Goal: Task Accomplishment & Management: Complete application form

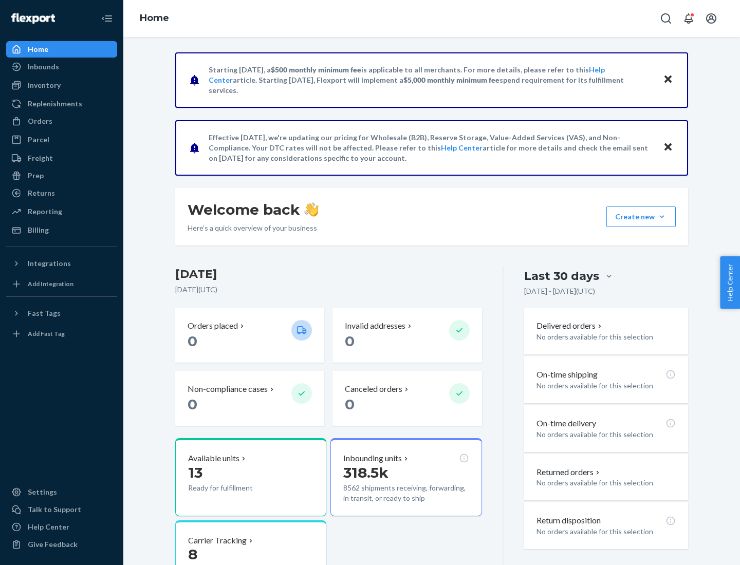
click at [662, 217] on button "Create new Create new inbound Create new order Create new product" at bounding box center [640, 216] width 69 height 21
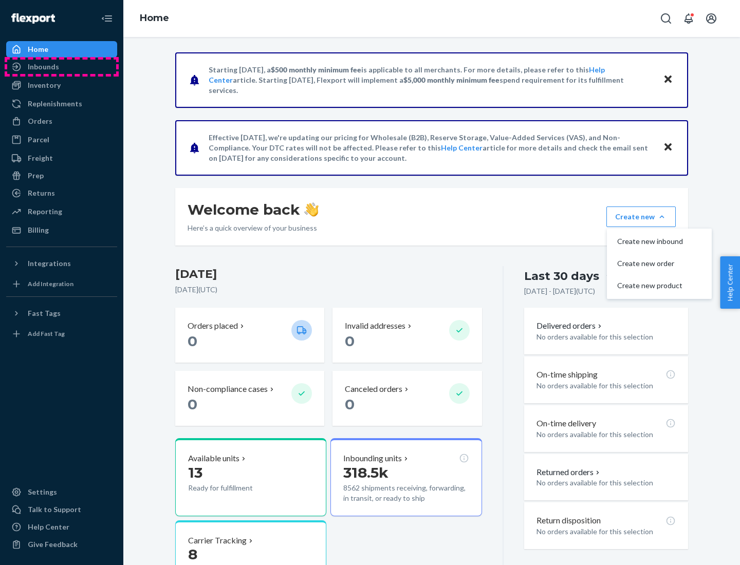
click at [62, 67] on div "Inbounds" at bounding box center [61, 67] width 109 height 14
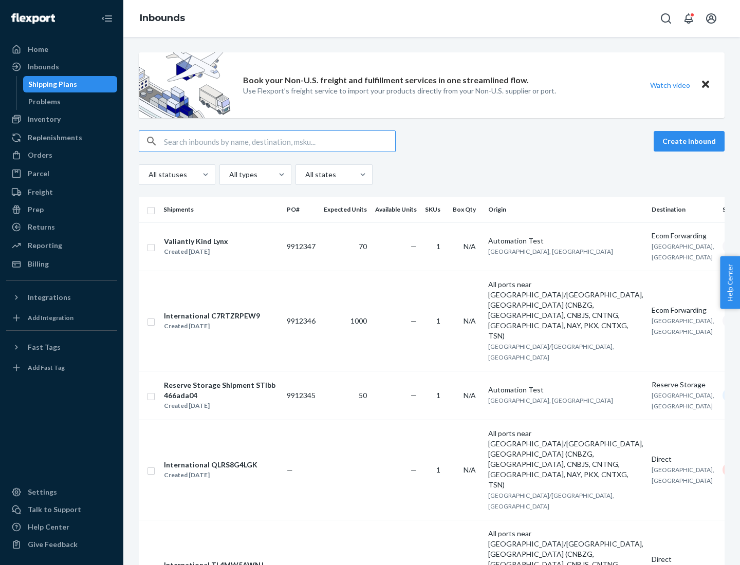
click at [690, 141] on button "Create inbound" at bounding box center [688, 141] width 71 height 21
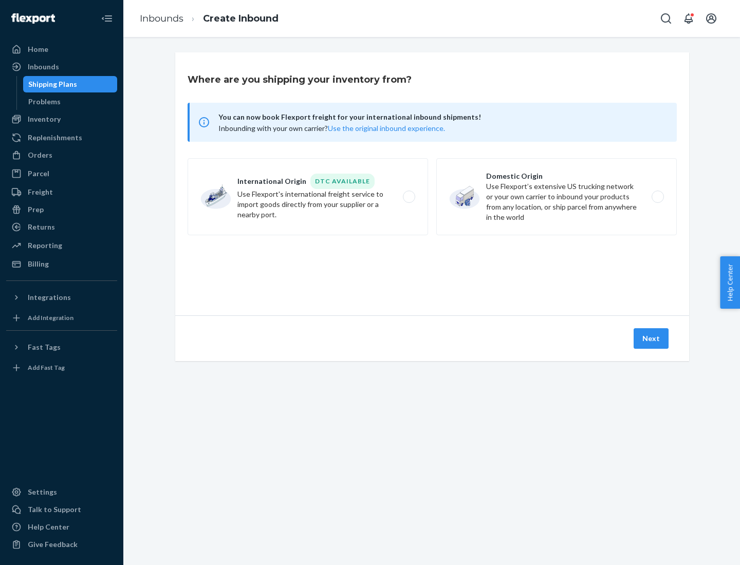
click at [556, 197] on label "Domestic Origin Use Flexport’s extensive US trucking network or your own carrie…" at bounding box center [556, 196] width 240 height 77
click at [657, 197] on input "Domestic Origin Use Flexport’s extensive US trucking network or your own carrie…" at bounding box center [660, 197] width 7 height 7
radio input "true"
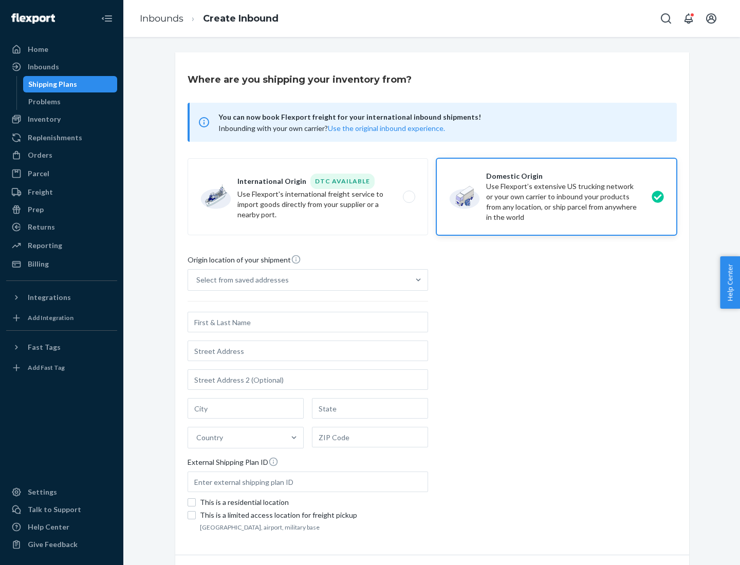
click at [240, 280] on div "Select from saved addresses" at bounding box center [242, 280] width 92 height 10
click at [197, 280] on input "Select from saved addresses" at bounding box center [196, 280] width 1 height 10
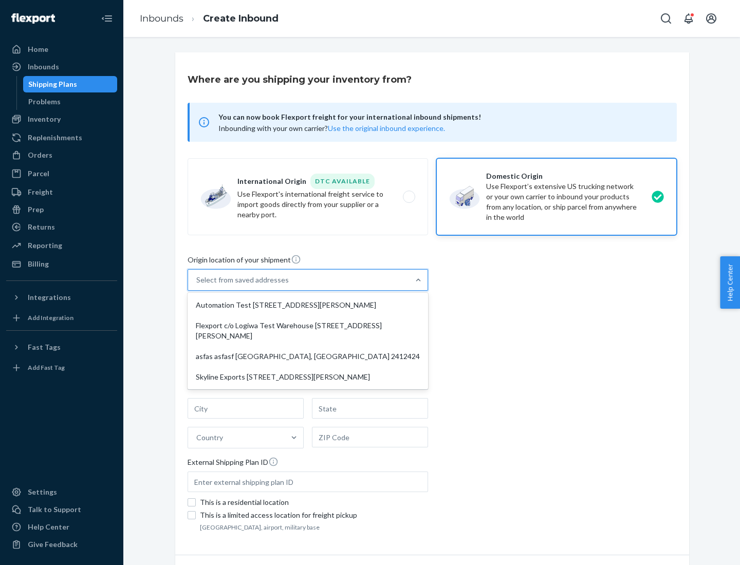
scroll to position [4, 0]
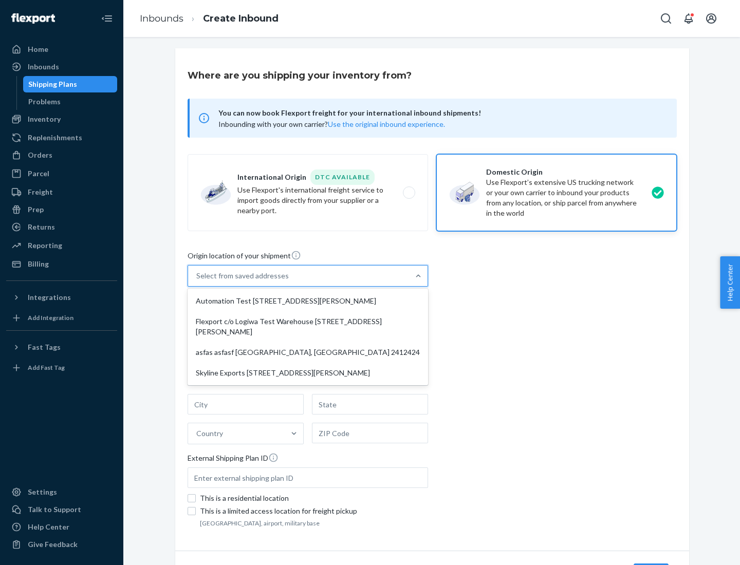
click at [308, 301] on div "Automation Test [STREET_ADDRESS][PERSON_NAME]" at bounding box center [308, 301] width 236 height 21
click at [197, 281] on input "option Automation Test [STREET_ADDRESS][PERSON_NAME] focused, 1 of 4. 4 results…" at bounding box center [196, 276] width 1 height 10
type input "Automation Test"
type input "9th Floor"
type input "[GEOGRAPHIC_DATA]"
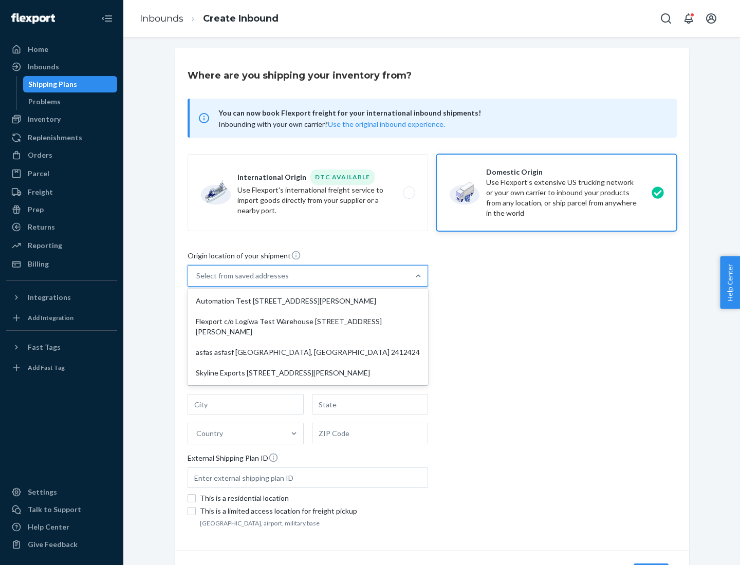
type input "CA"
type input "94104"
type input "[STREET_ADDRESS][PERSON_NAME]"
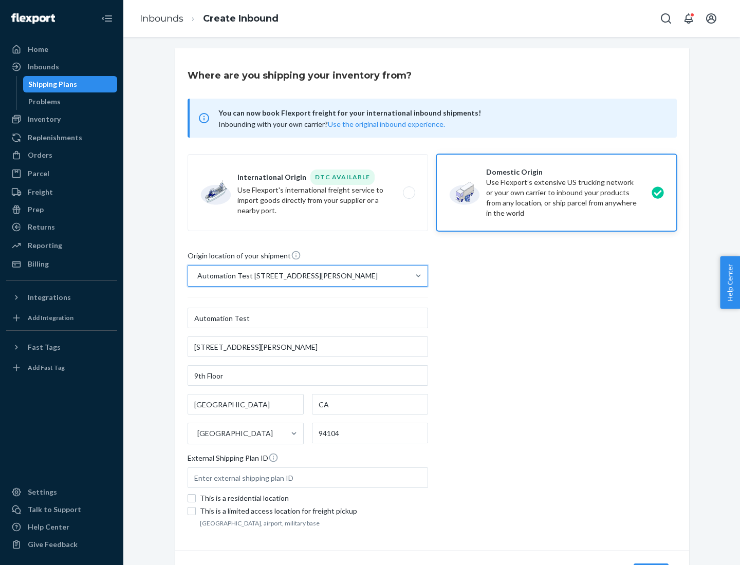
scroll to position [60, 0]
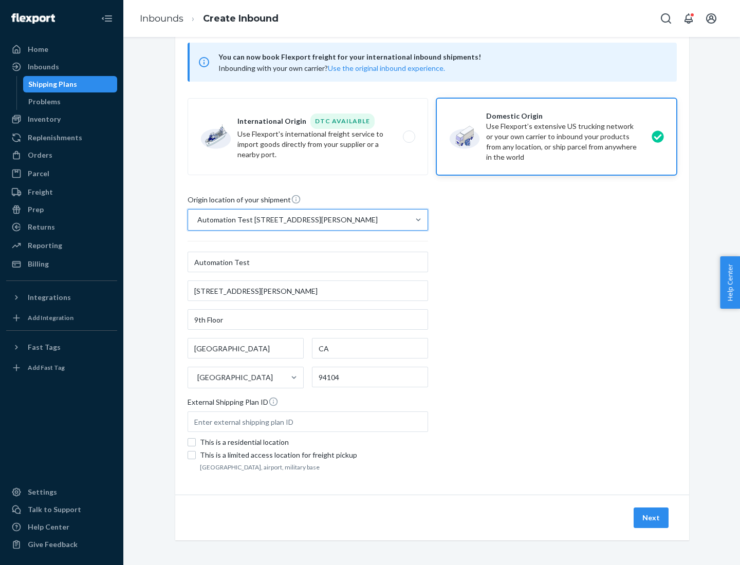
click at [651, 518] on button "Next" at bounding box center [650, 517] width 35 height 21
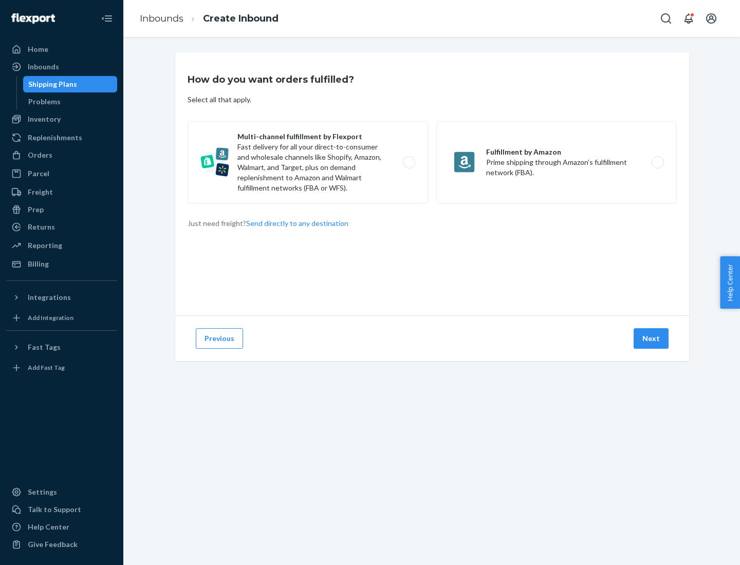
click at [308, 162] on label "Multi-channel fulfillment by Flexport Fast delivery for all your direct-to-cons…" at bounding box center [307, 162] width 240 height 82
click at [408, 162] on input "Multi-channel fulfillment by Flexport Fast delivery for all your direct-to-cons…" at bounding box center [411, 162] width 7 height 7
radio input "true"
click at [651, 338] on button "Next" at bounding box center [650, 338] width 35 height 21
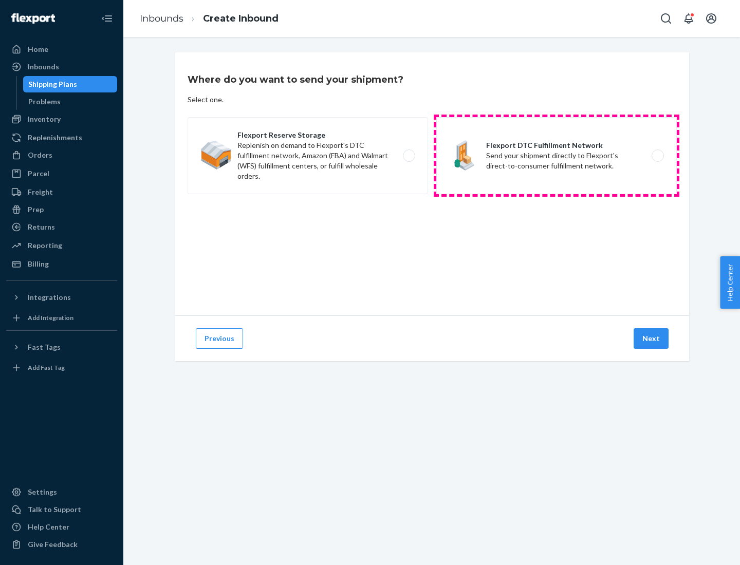
click at [556, 156] on label "Flexport DTC Fulfillment Network Send your shipment directly to Flexport's dire…" at bounding box center [556, 155] width 240 height 77
click at [657, 156] on input "Flexport DTC Fulfillment Network Send your shipment directly to Flexport's dire…" at bounding box center [660, 156] width 7 height 7
radio input "true"
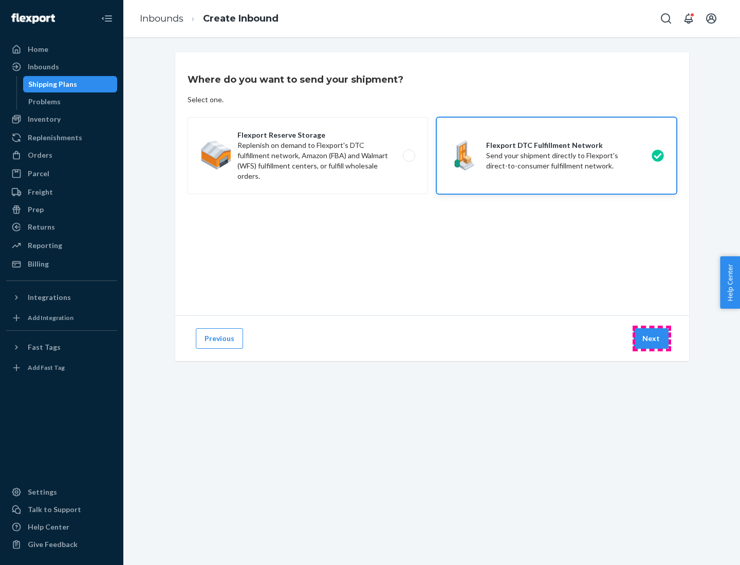
click at [651, 338] on button "Next" at bounding box center [650, 338] width 35 height 21
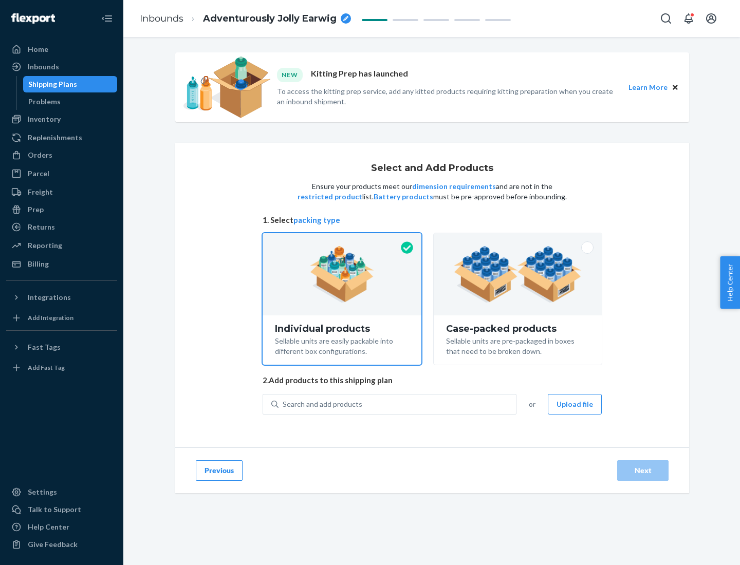
click at [518, 274] on img at bounding box center [518, 274] width 128 height 56
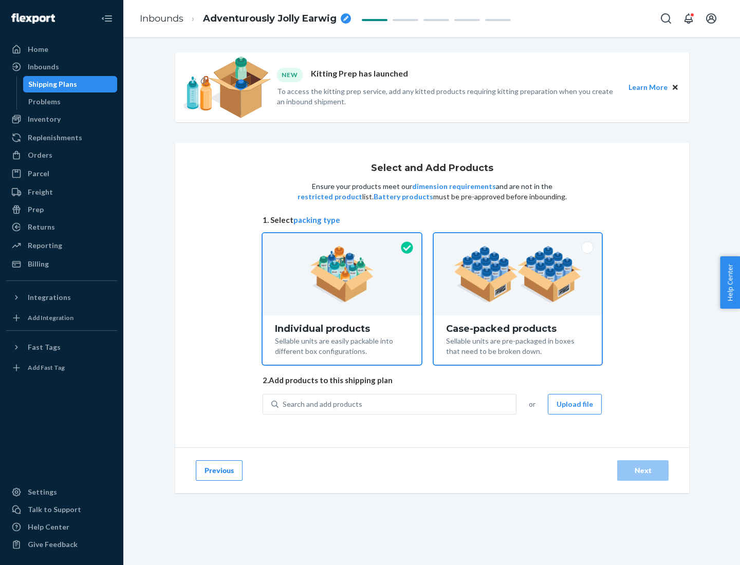
click at [518, 240] on input "Case-packed products Sellable units are pre-packaged in boxes that need to be b…" at bounding box center [517, 236] width 7 height 7
radio input "true"
radio input "false"
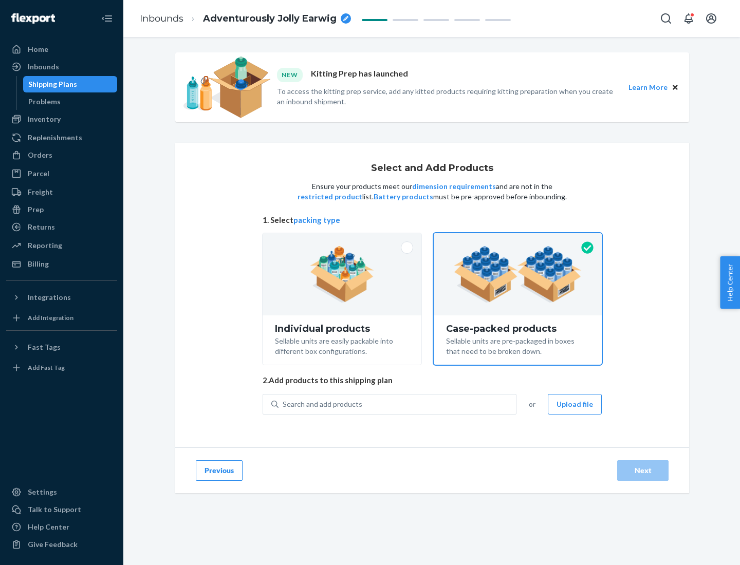
click at [398, 404] on div "Search and add products" at bounding box center [396, 404] width 237 height 18
click at [284, 404] on input "Search and add products" at bounding box center [282, 404] width 1 height 10
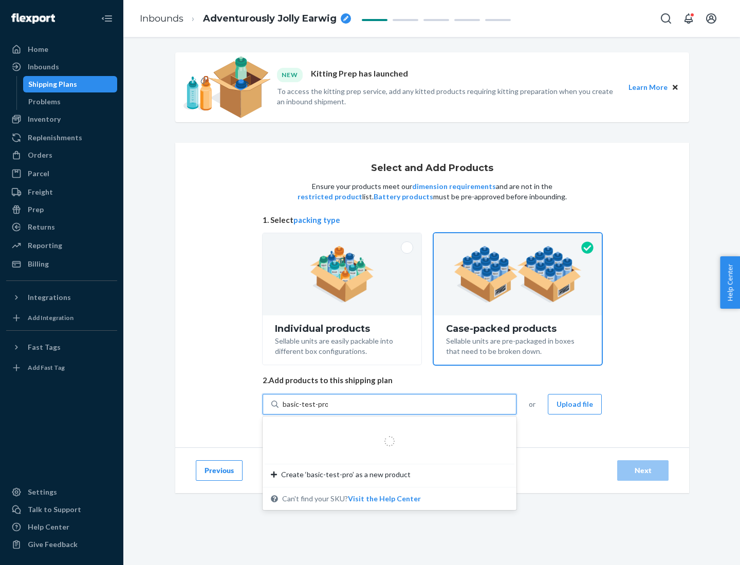
type input "basic-test-product-1"
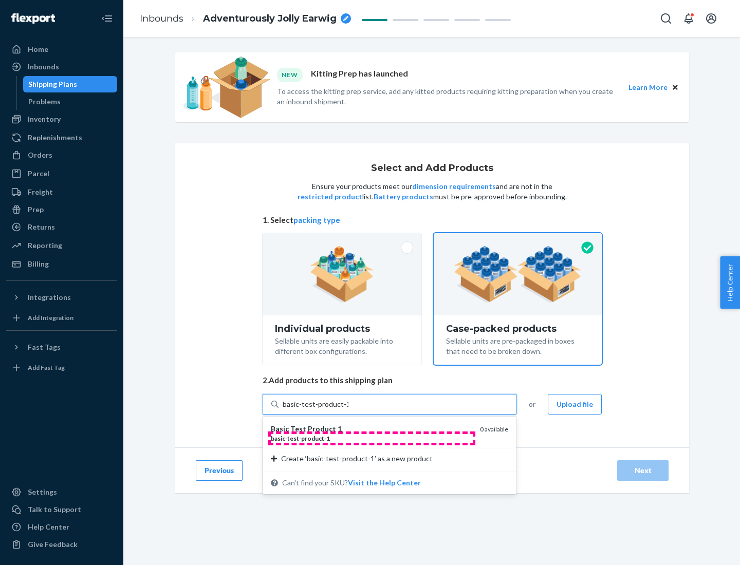
click at [371, 438] on div "basic - test - product - 1" at bounding box center [371, 438] width 201 height 9
click at [348, 409] on input "basic-test-product-1" at bounding box center [315, 404] width 66 height 10
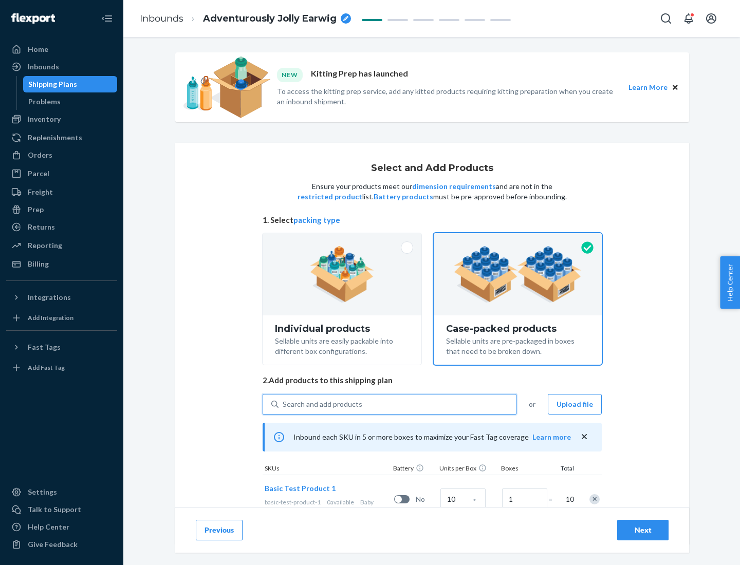
scroll to position [37, 0]
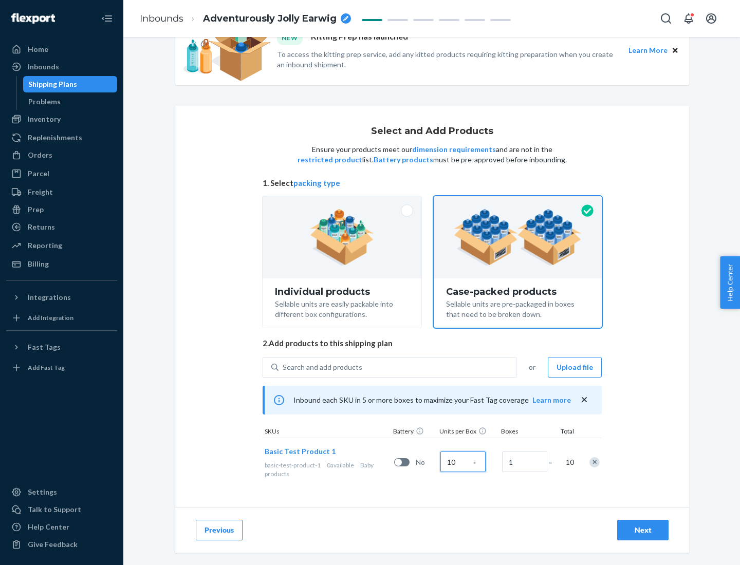
type input "10"
type input "7"
click at [643, 530] on div "Next" at bounding box center [643, 530] width 34 height 10
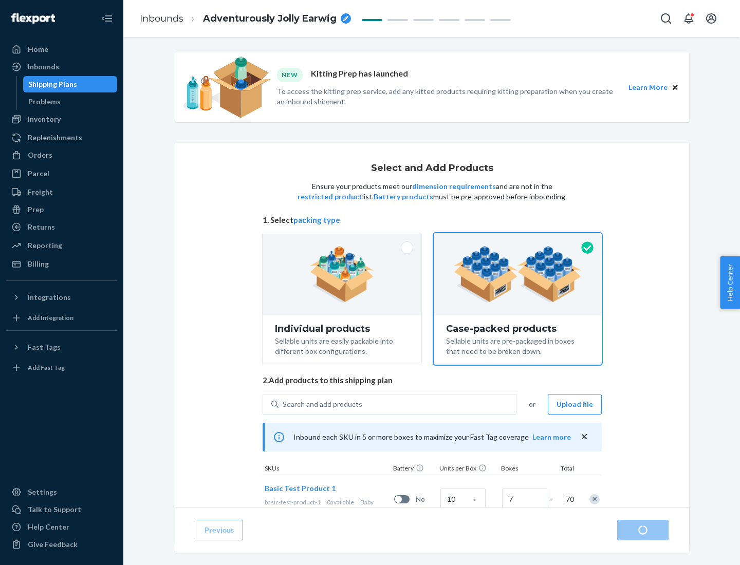
radio input "true"
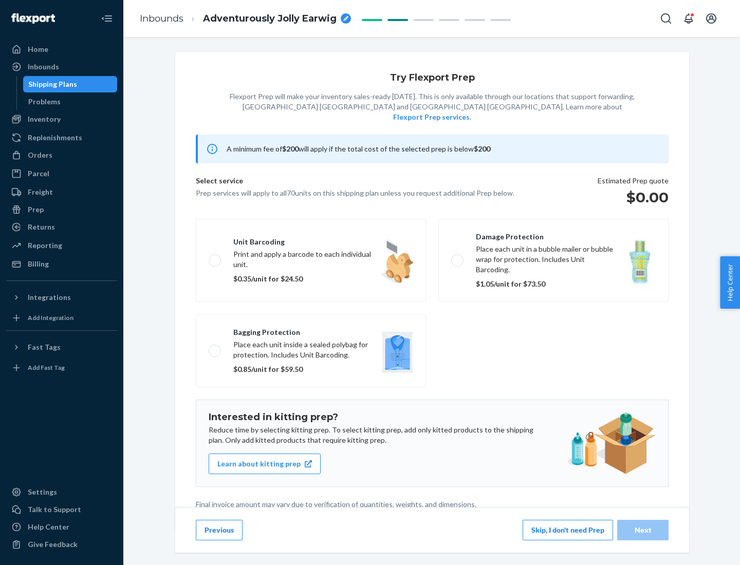
scroll to position [3, 0]
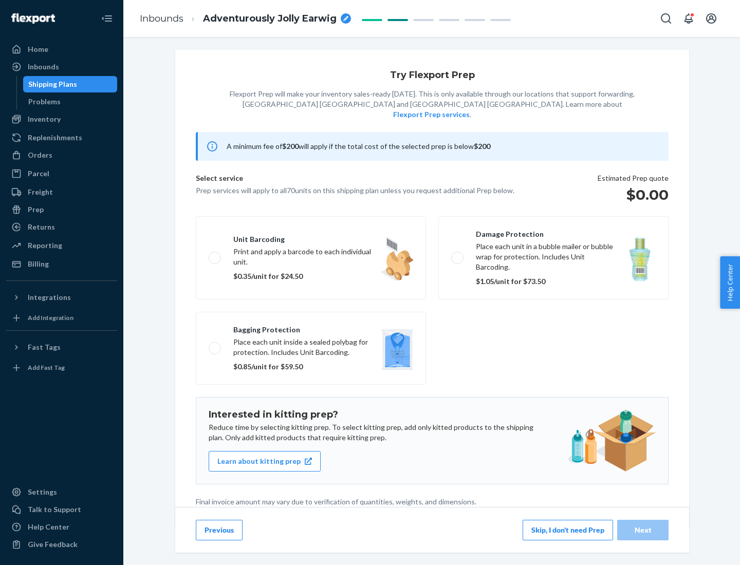
click at [311, 327] on label "Bagging protection Place each unit inside a sealed polybag for protection. Incl…" at bounding box center [311, 348] width 230 height 73
click at [215, 345] on input "Bagging protection Place each unit inside a sealed polybag for protection. Incl…" at bounding box center [212, 348] width 7 height 7
checkbox input "true"
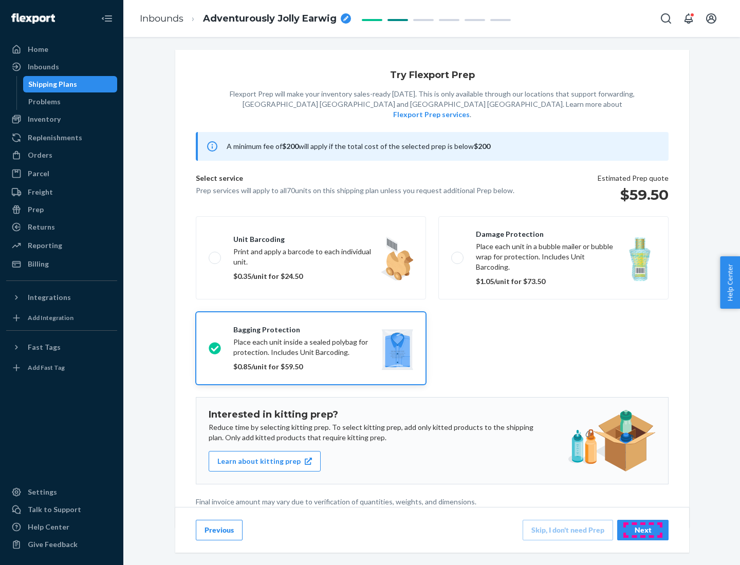
click at [643, 530] on div "Next" at bounding box center [643, 530] width 34 height 10
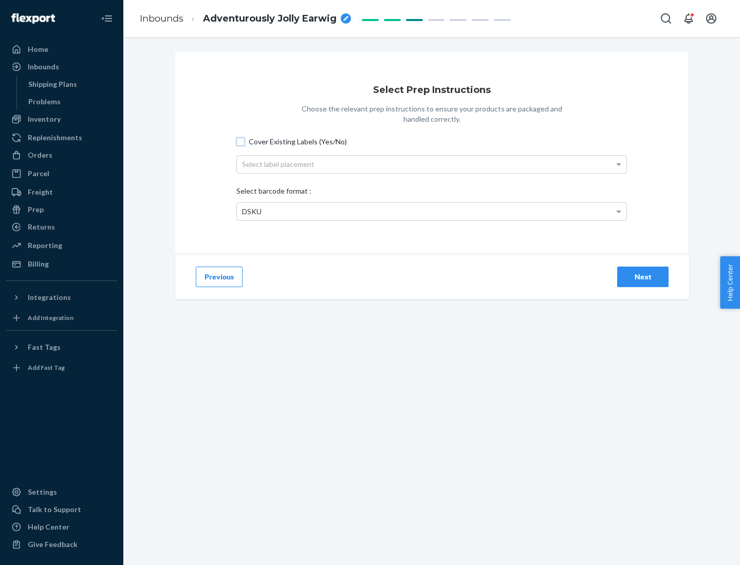
click at [240, 141] on input "Cover Existing Labels (Yes/No)" at bounding box center [240, 142] width 8 height 8
checkbox input "true"
click at [431, 164] on div "Select label placement" at bounding box center [431, 164] width 389 height 17
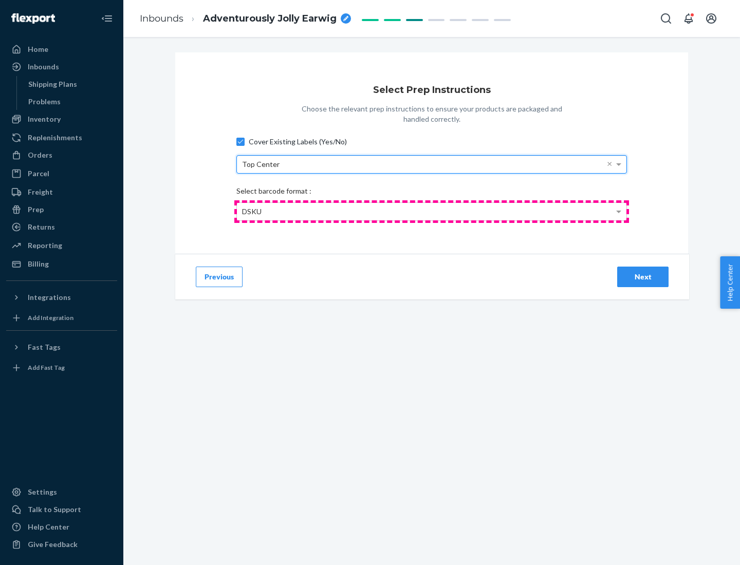
click at [431, 211] on div "DSKU" at bounding box center [431, 211] width 389 height 17
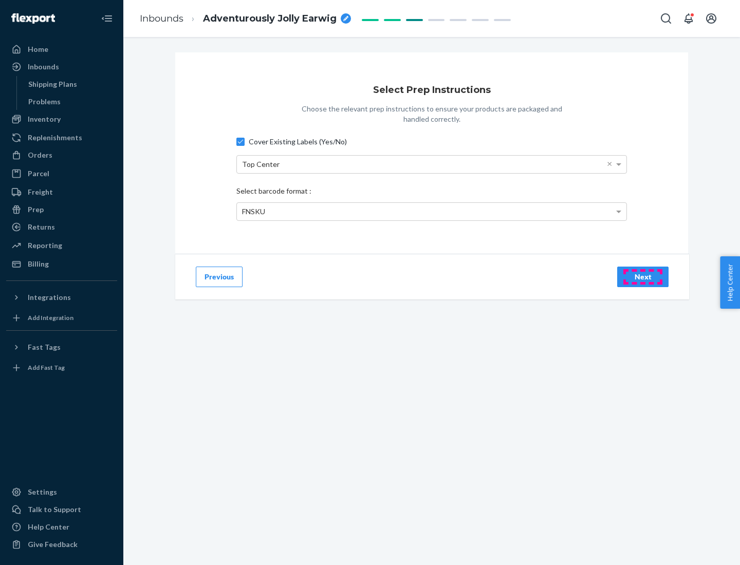
click at [643, 276] on div "Next" at bounding box center [643, 277] width 34 height 10
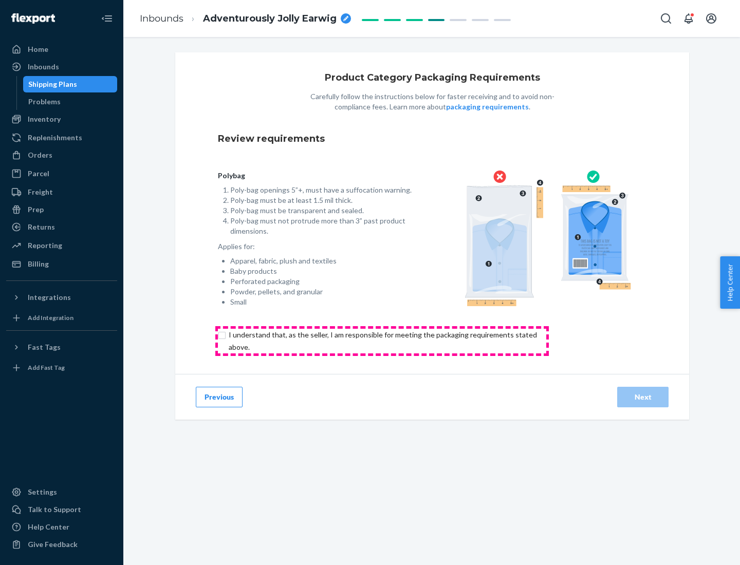
click at [382, 341] on input "checkbox" at bounding box center [389, 341] width 342 height 25
checkbox input "true"
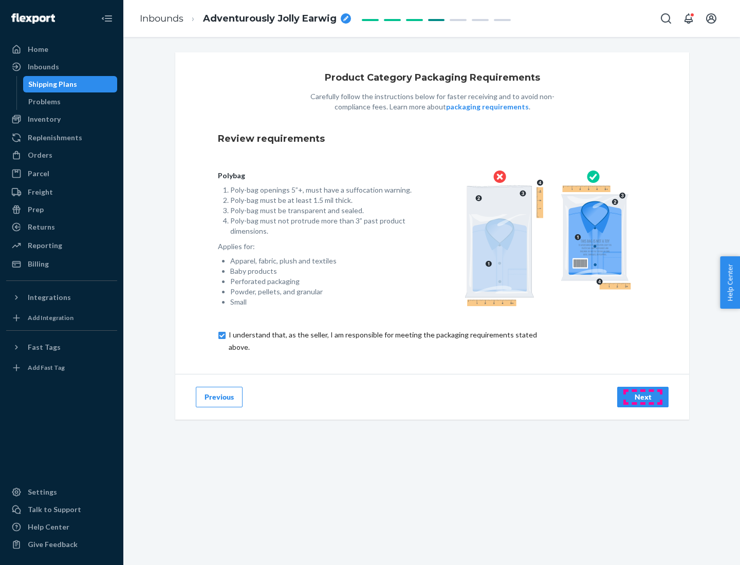
click at [643, 397] on div "Next" at bounding box center [643, 397] width 34 height 10
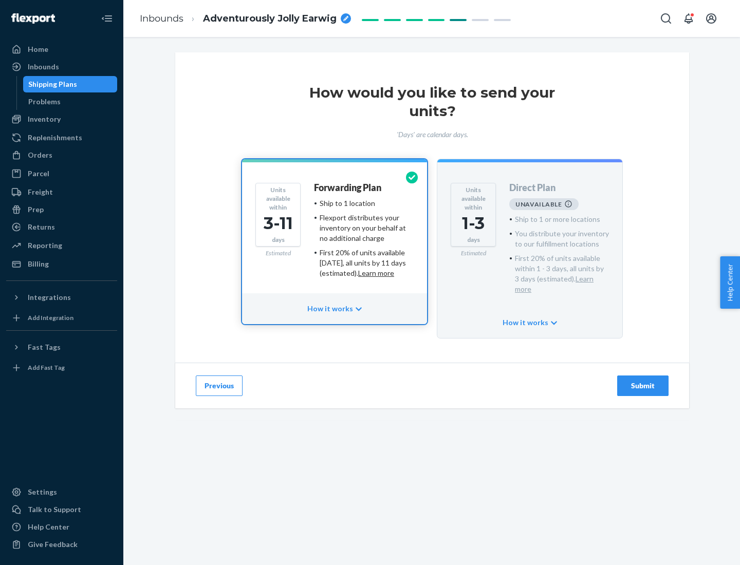
click at [348, 187] on h4 "Forwarding Plan" at bounding box center [347, 188] width 67 height 10
click at [643, 381] on div "Submit" at bounding box center [643, 386] width 34 height 10
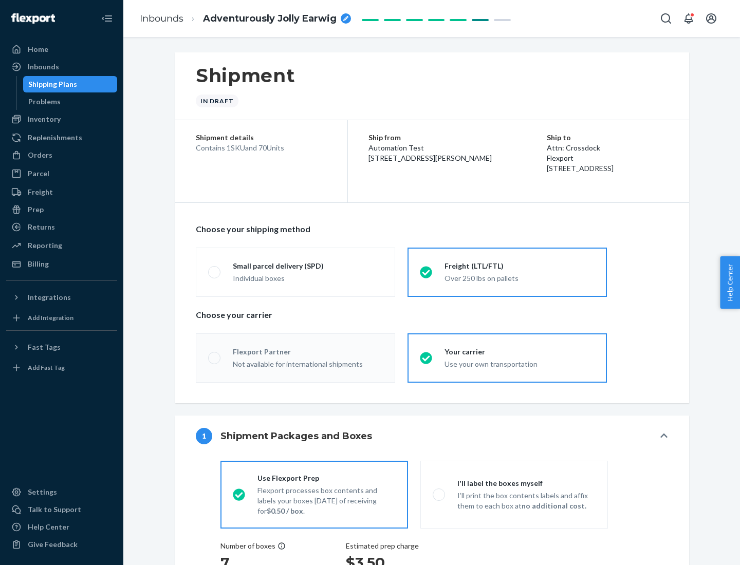
radio input "true"
radio input "false"
radio input "true"
radio input "false"
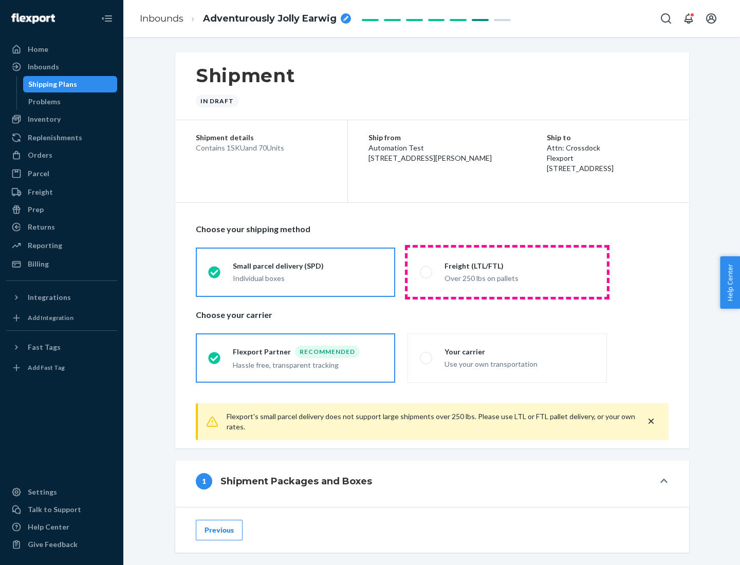
click at [507, 272] on div "Over 250 lbs on pallets" at bounding box center [519, 277] width 150 height 12
click at [426, 272] on input "Freight (LTL/FTL) Over 250 lbs on pallets" at bounding box center [423, 272] width 7 height 7
radio input "true"
radio input "false"
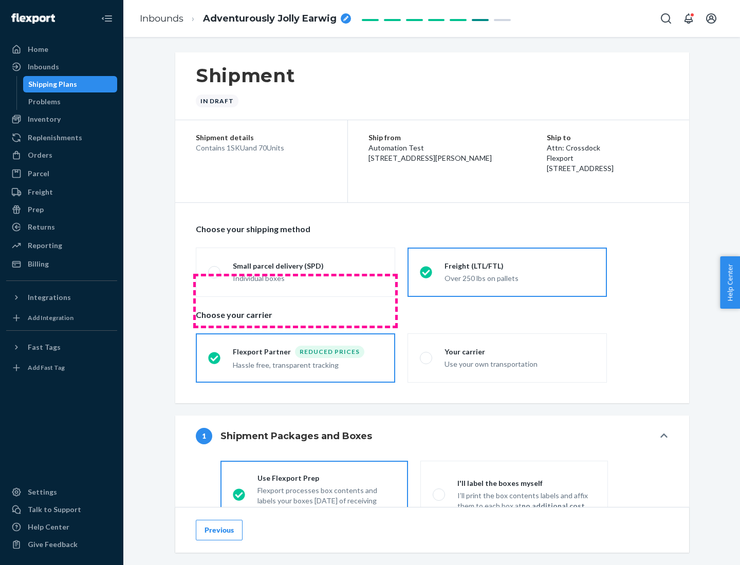
scroll to position [57, 0]
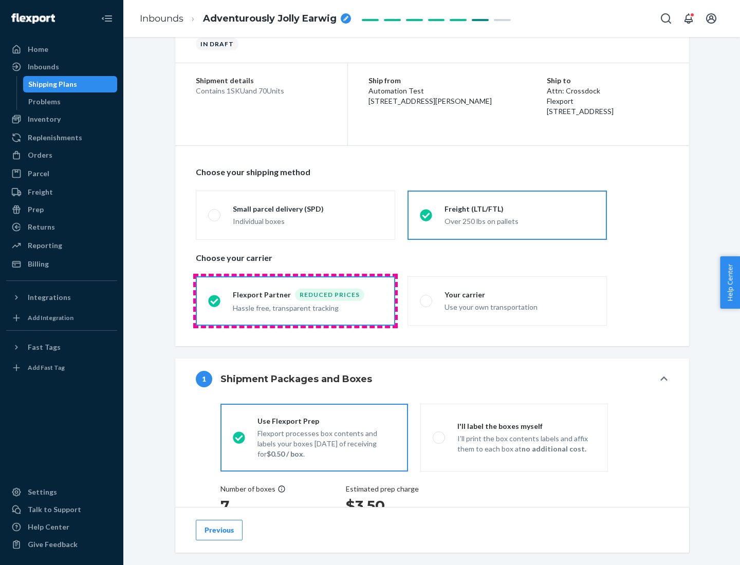
click at [295, 301] on div "Hassle free, transparent tracking" at bounding box center [308, 307] width 150 height 12
click at [215, 300] on input "Flexport Partner Reduced prices Hassle free, transparent tracking" at bounding box center [211, 300] width 7 height 7
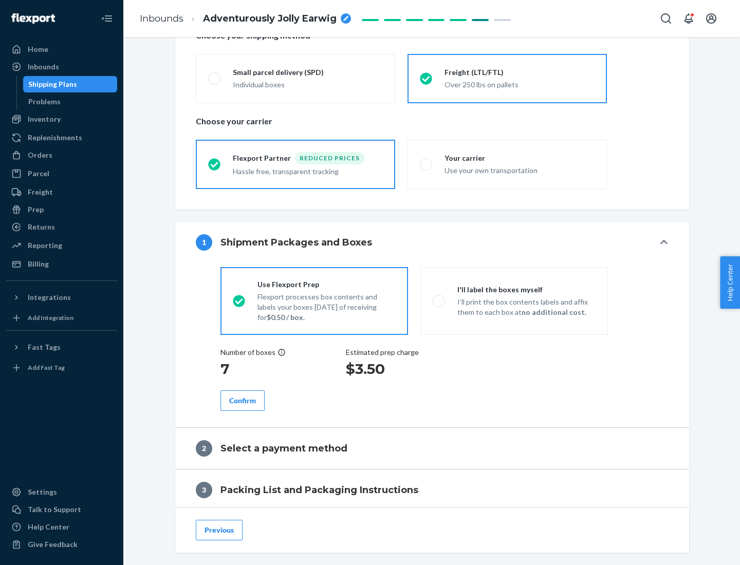
click at [514, 300] on p "I’ll print the box contents labels and affix them to each box at no additional …" at bounding box center [526, 307] width 138 height 21
click at [439, 300] on input "I'll label the boxes myself I’ll print the box contents labels and affix them t…" at bounding box center [435, 300] width 7 height 7
radio input "true"
radio input "false"
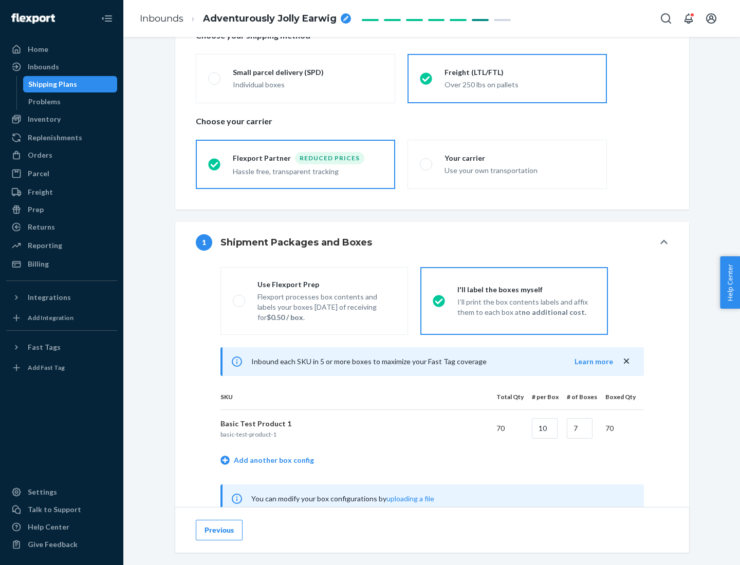
scroll to position [321, 0]
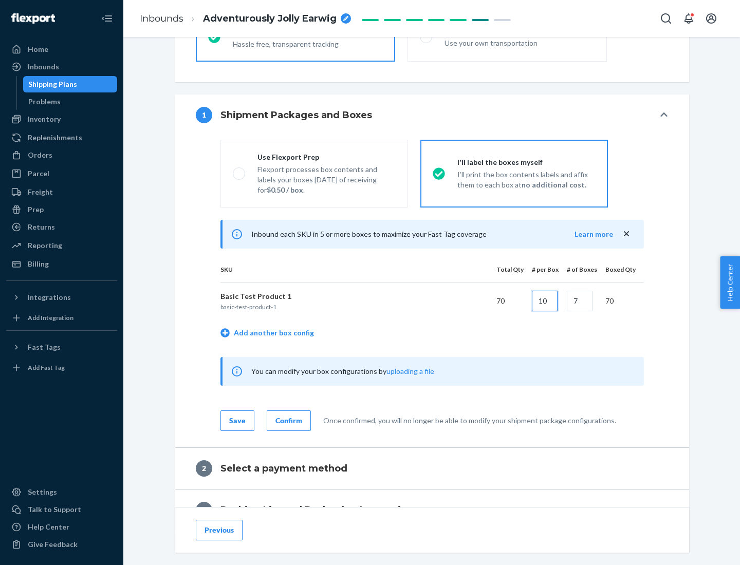
type input "10"
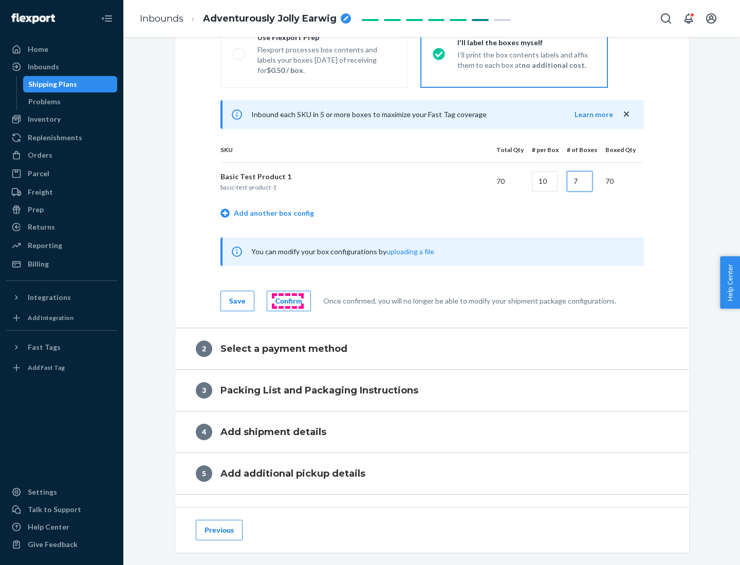
type input "7"
click at [287, 300] on div "Confirm" at bounding box center [288, 301] width 27 height 10
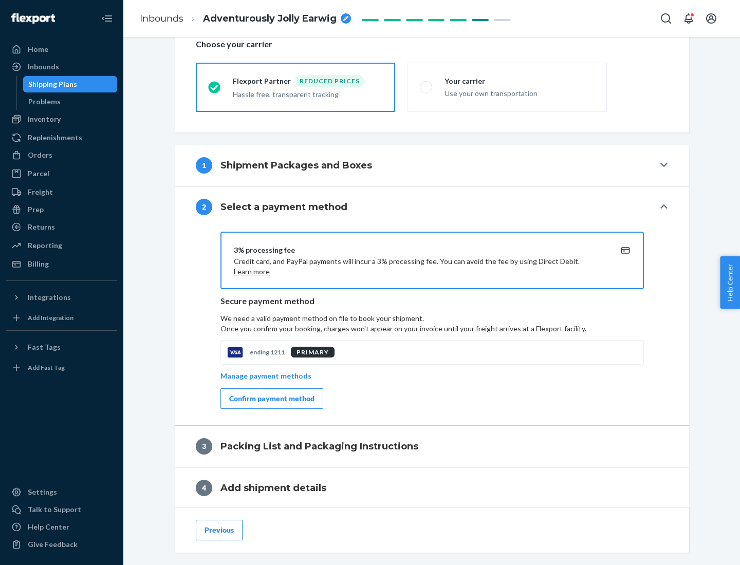
scroll to position [368, 0]
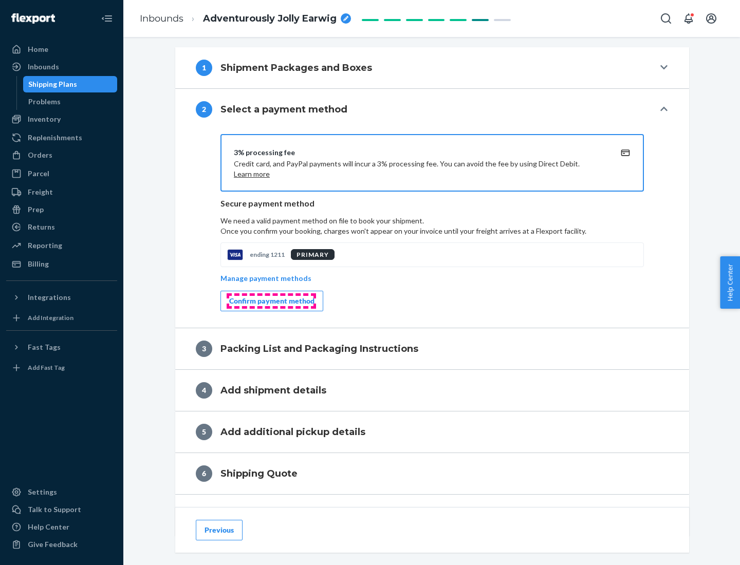
click at [271, 301] on div "Confirm payment method" at bounding box center [271, 301] width 85 height 10
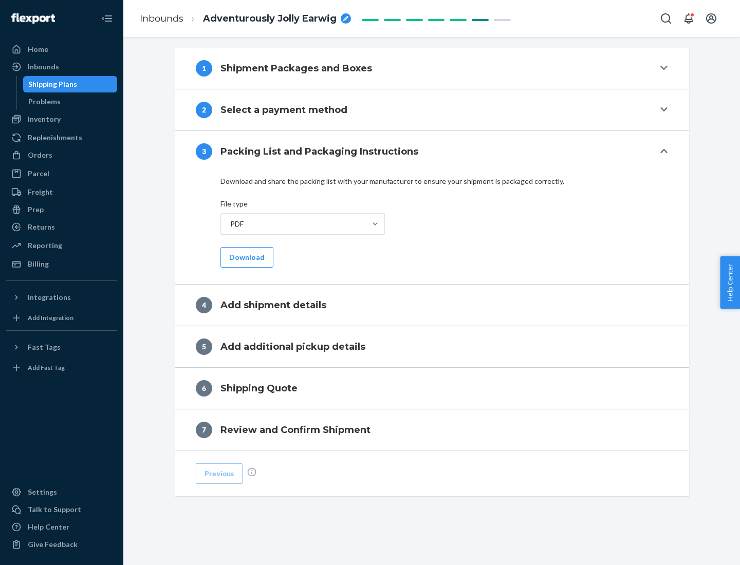
scroll to position [324, 0]
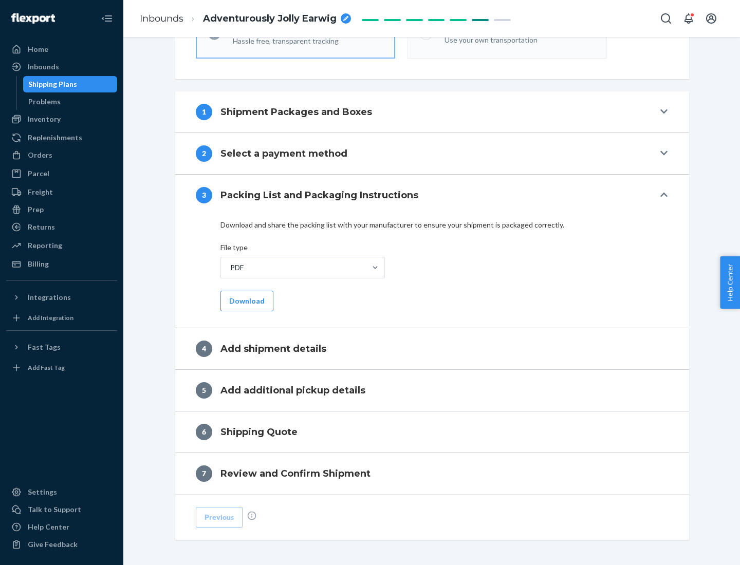
click at [246, 300] on button "Download" at bounding box center [246, 301] width 53 height 21
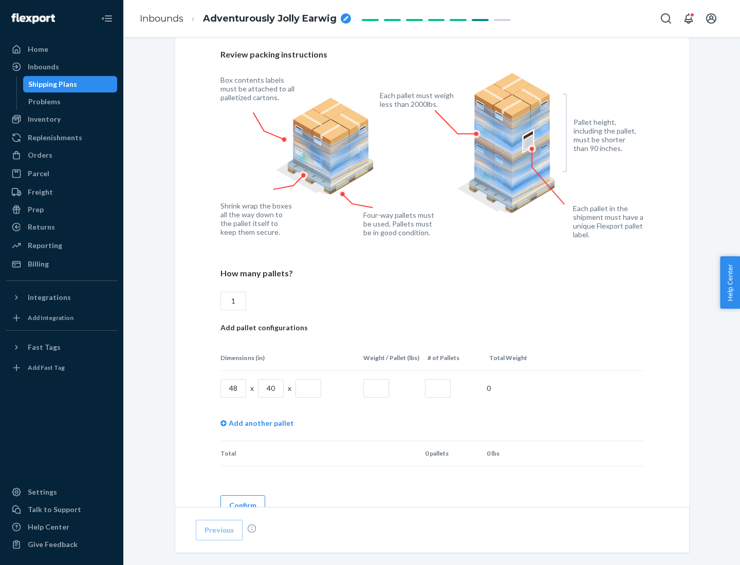
scroll to position [705, 0]
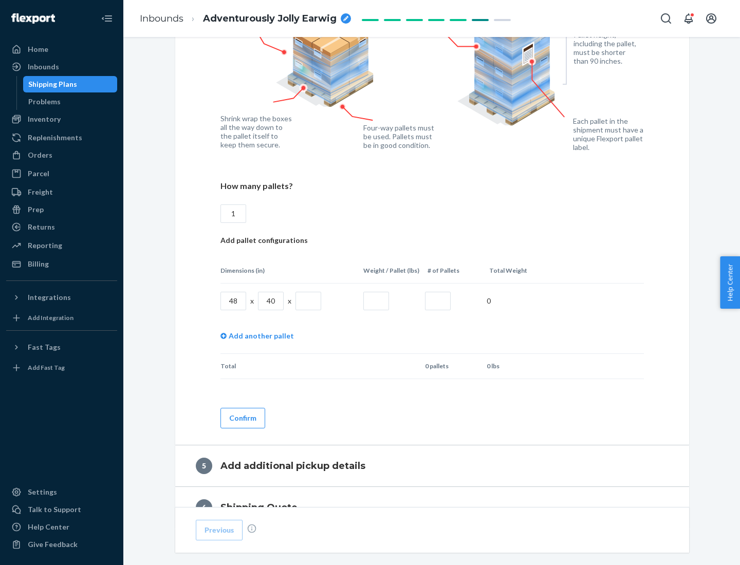
type input "1"
type input "40"
type input "200"
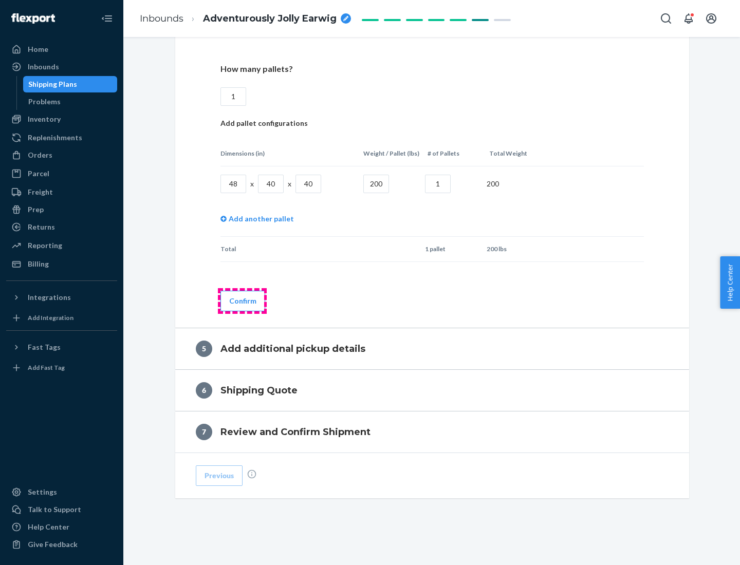
type input "1"
click at [242, 300] on button "Confirm" at bounding box center [242, 301] width 45 height 21
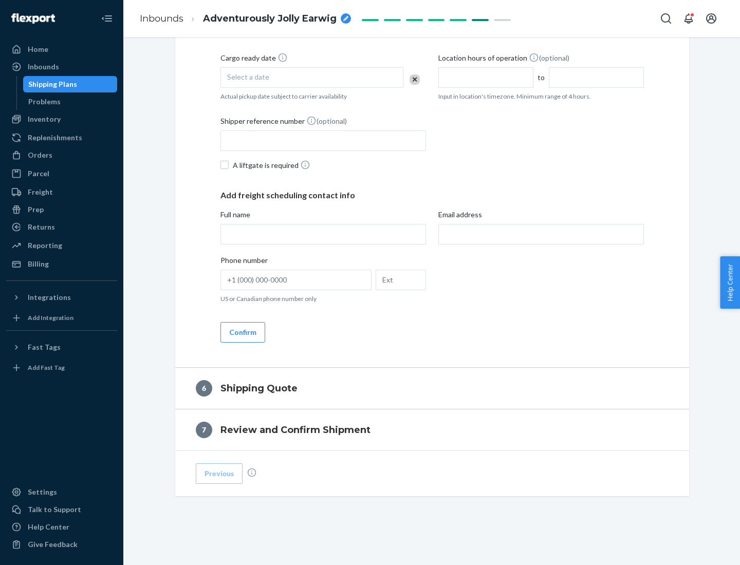
scroll to position [351, 0]
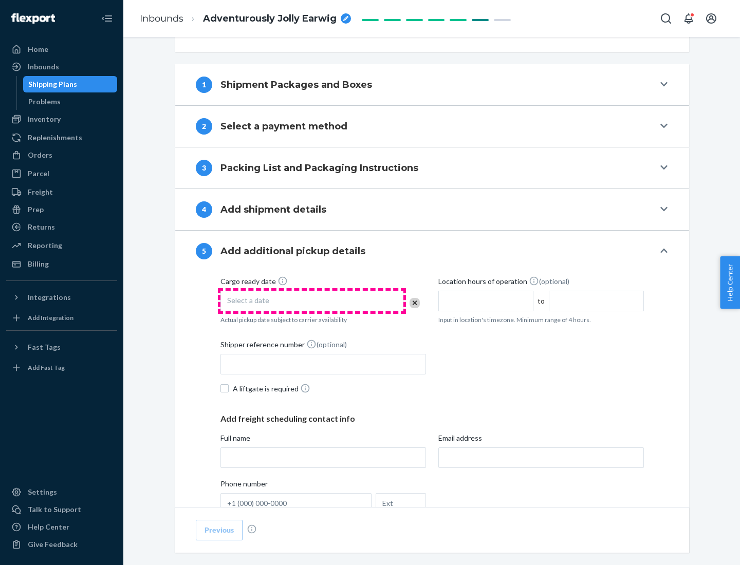
click at [312, 300] on div "Select a date" at bounding box center [311, 301] width 183 height 21
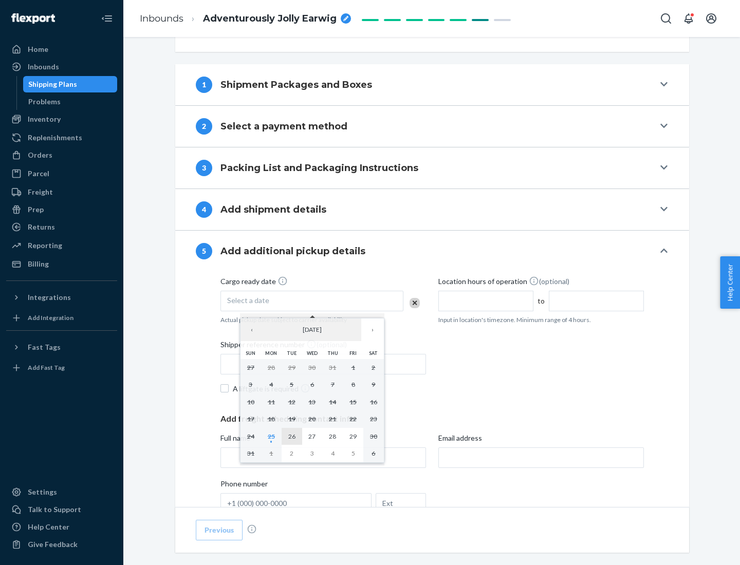
click at [291, 436] on abbr "26" at bounding box center [291, 436] width 7 height 8
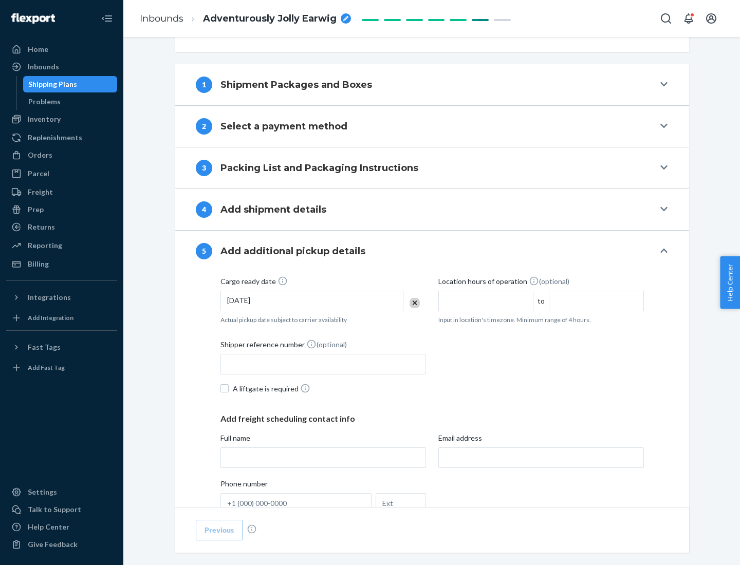
scroll to position [508, 0]
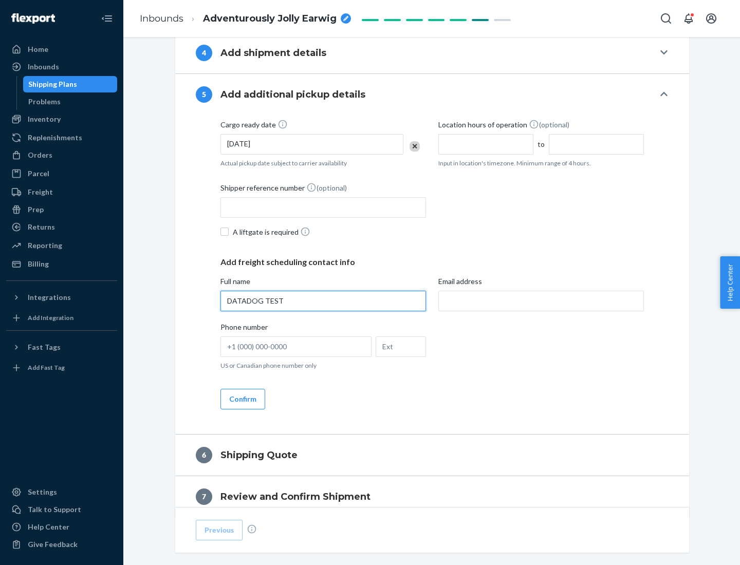
type input "DATADOG TEST"
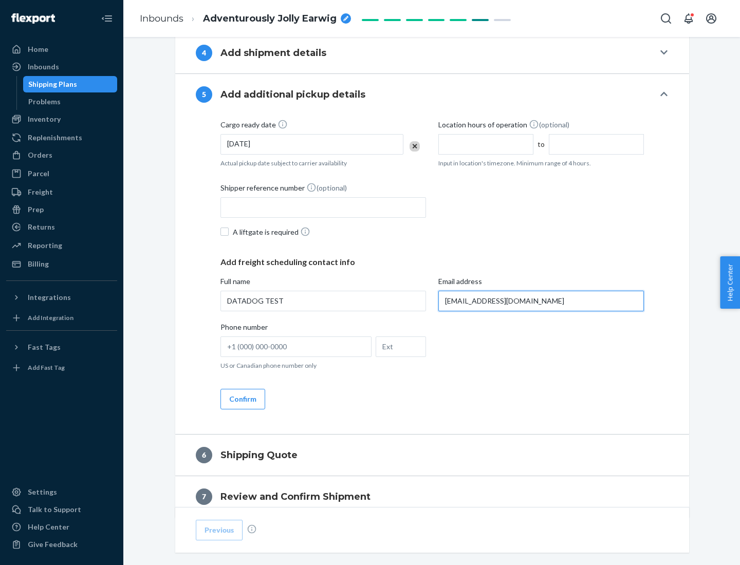
scroll to position [554, 0]
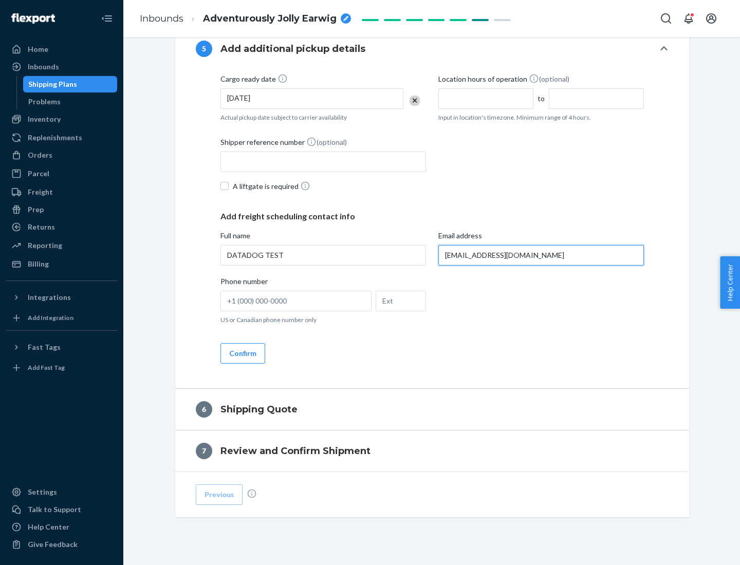
type input "[EMAIL_ADDRESS][DOMAIN_NAME]"
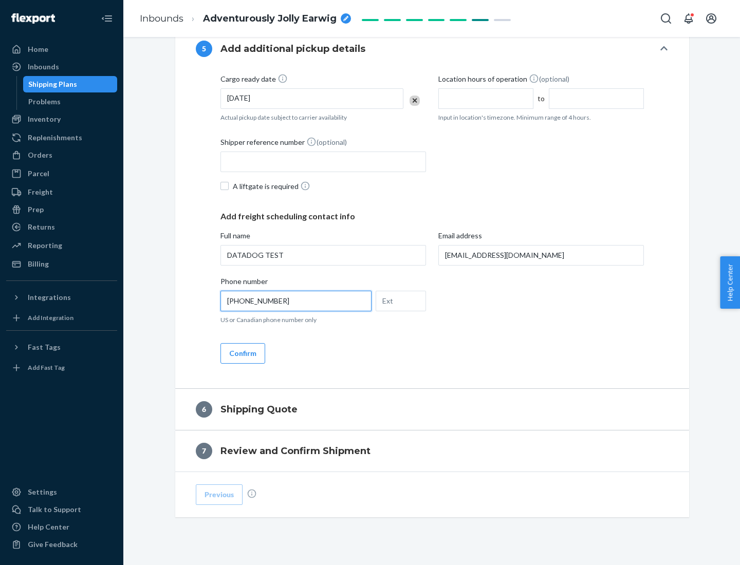
scroll to position [575, 0]
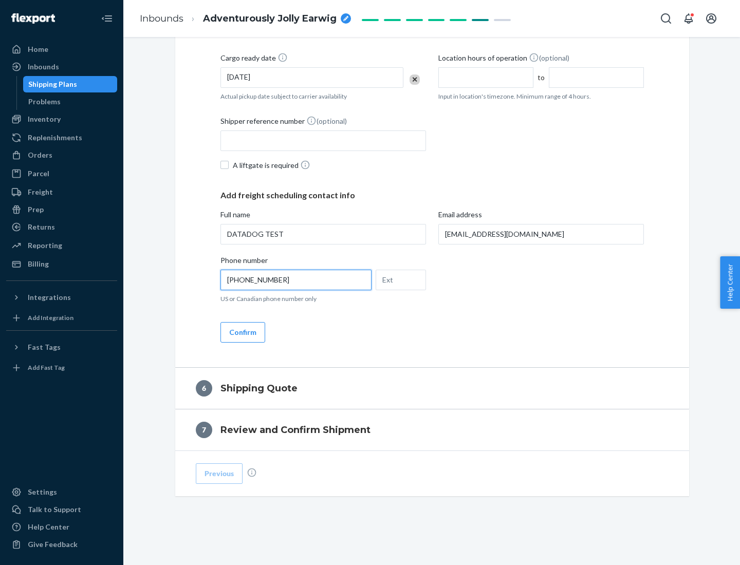
type input "[PHONE_NUMBER]"
click at [242, 332] on button "Confirm" at bounding box center [242, 332] width 45 height 21
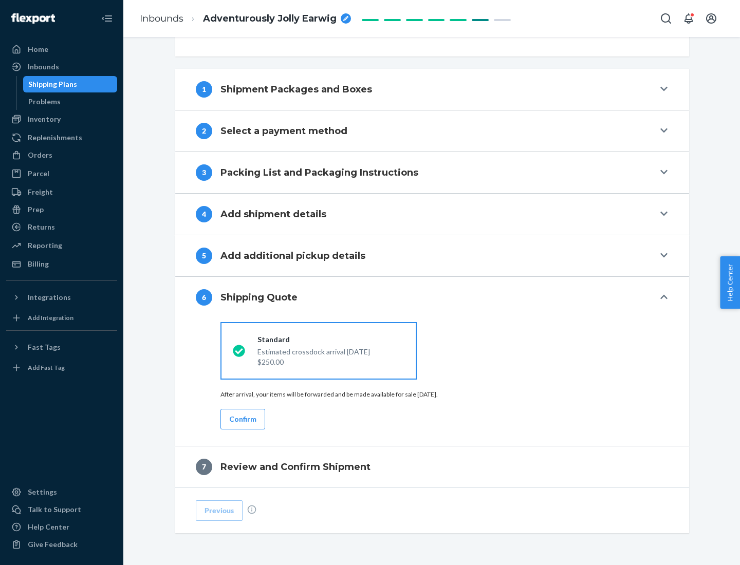
scroll to position [384, 0]
